Goal: Transaction & Acquisition: Download file/media

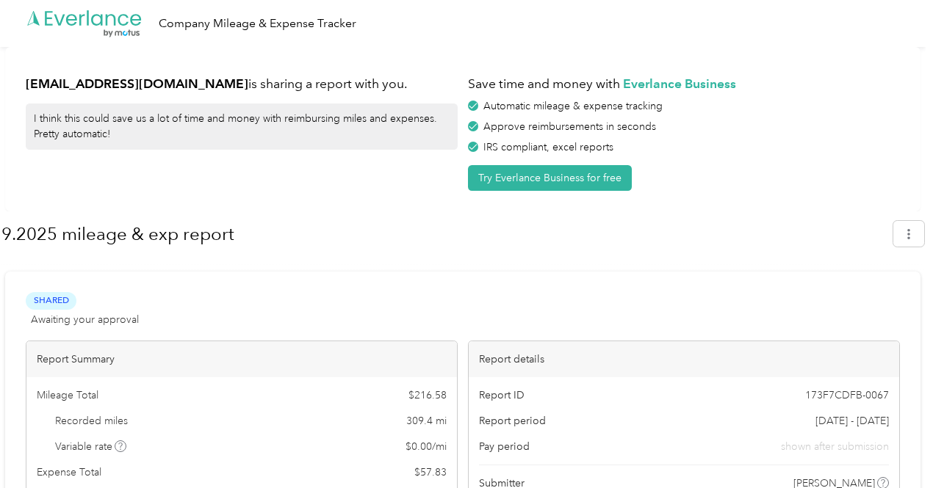
drag, startPoint x: 939, startPoint y: 104, endPoint x: 856, endPoint y: 129, distance: 86.7
click at [856, 129] on html ".cls-1 { fill: #00adee; } .cls-2 { fill: #fff; } .cls-3 { fill: #707372; } .cls…" at bounding box center [462, 244] width 925 height 488
click at [856, 129] on div "Approve reimbursements in seconds" at bounding box center [684, 126] width 432 height 15
click at [90, 26] on icon ".cls-1 { fill: #00adee; } .cls-2 { fill: #fff; } .cls-3 { fill: #707372; } .cls…" at bounding box center [85, 24] width 118 height 30
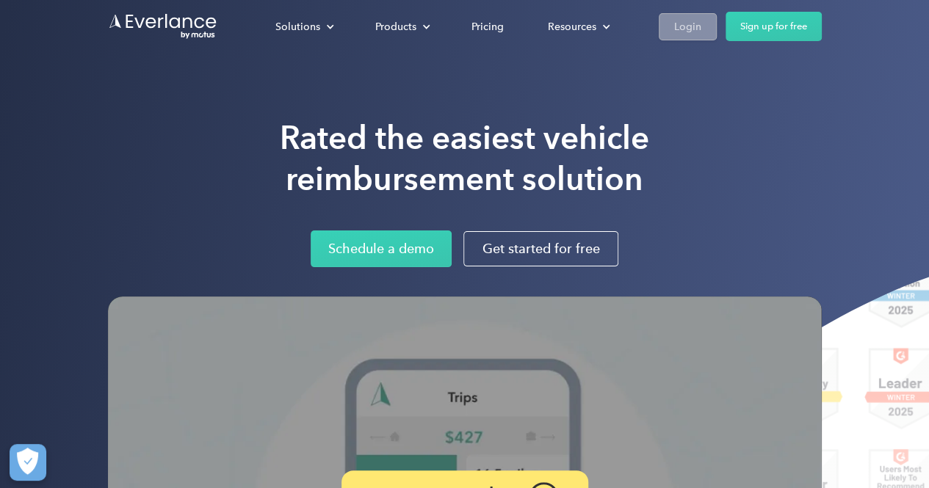
click at [682, 35] on div "Login" at bounding box center [687, 26] width 27 height 18
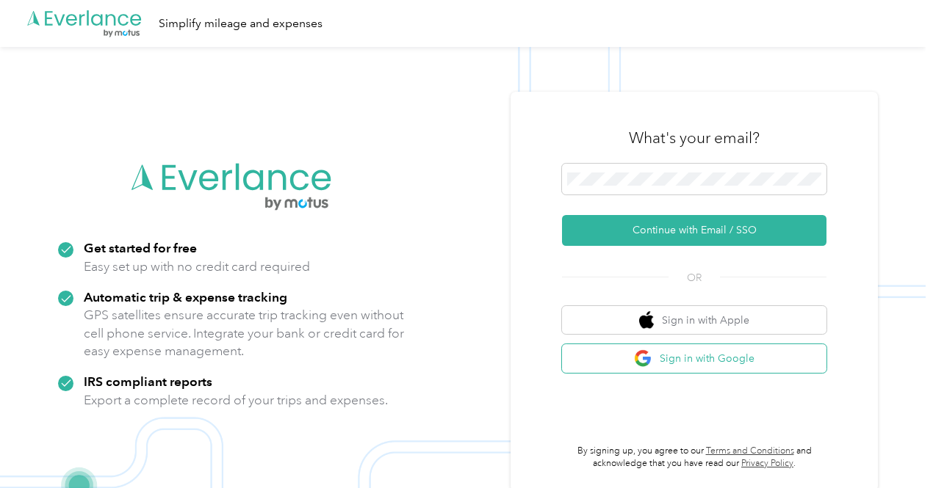
click at [651, 351] on img "button" at bounding box center [643, 359] width 18 height 18
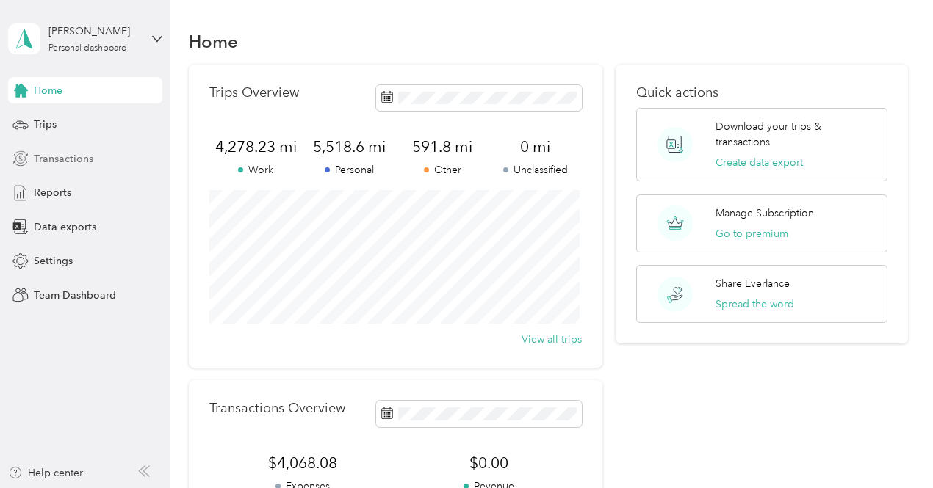
click at [33, 154] on div "Transactions" at bounding box center [85, 158] width 154 height 26
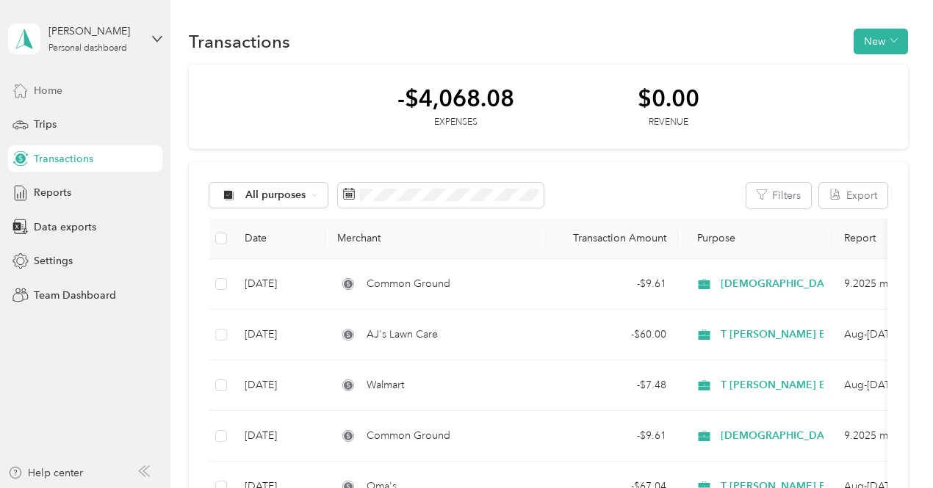
click at [81, 99] on div "Home" at bounding box center [85, 90] width 154 height 26
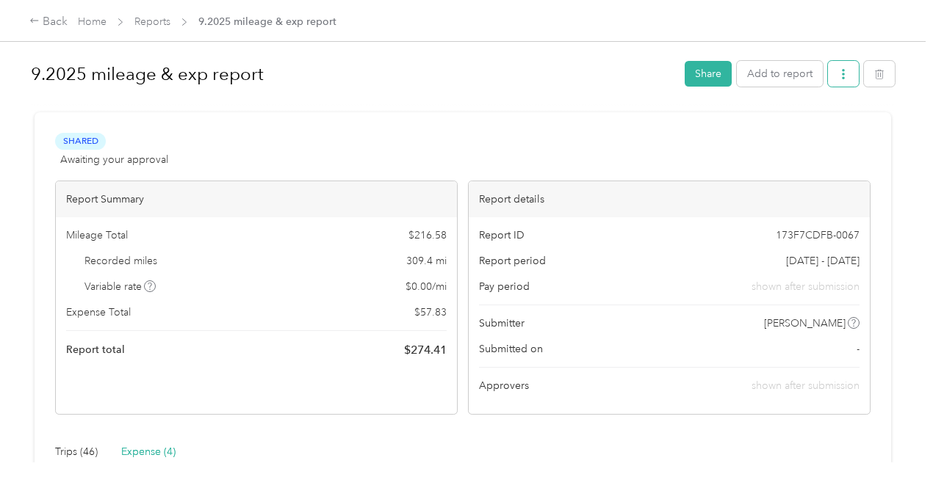
click at [842, 77] on icon "button" at bounding box center [843, 74] width 10 height 10
click at [809, 127] on span "Download" at bounding box center [797, 127] width 48 height 15
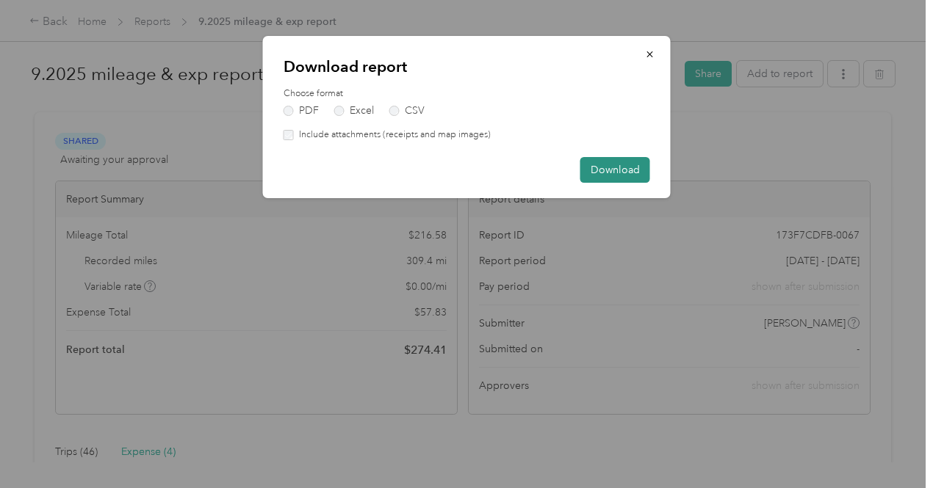
click at [629, 181] on button "Download" at bounding box center [615, 170] width 70 height 26
